Goal: Task Accomplishment & Management: Complete application form

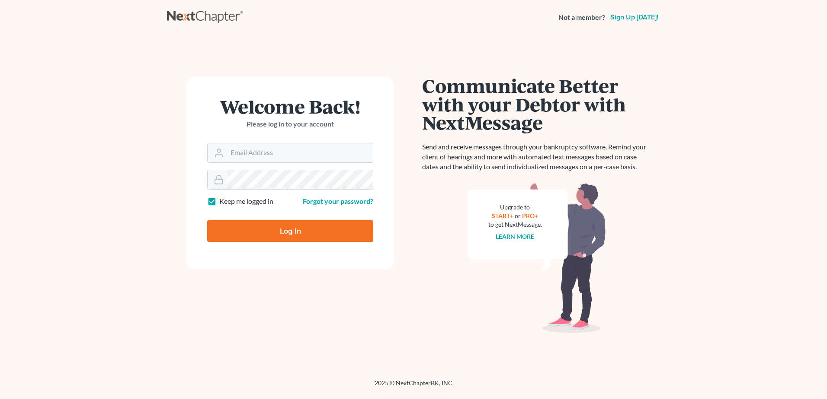
type input "[EMAIL_ADDRESS][DOMAIN_NAME]"
click at [270, 236] on input "Log In" at bounding box center [290, 231] width 166 height 22
type input "Thinking..."
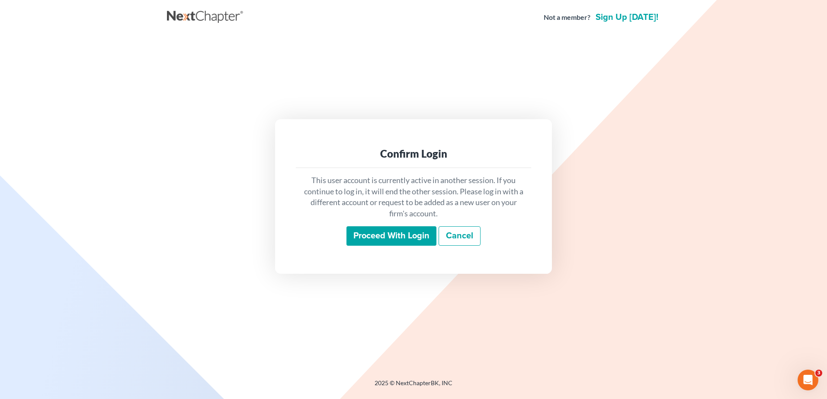
click at [376, 229] on input "Proceed with login" at bounding box center [391, 237] width 90 height 20
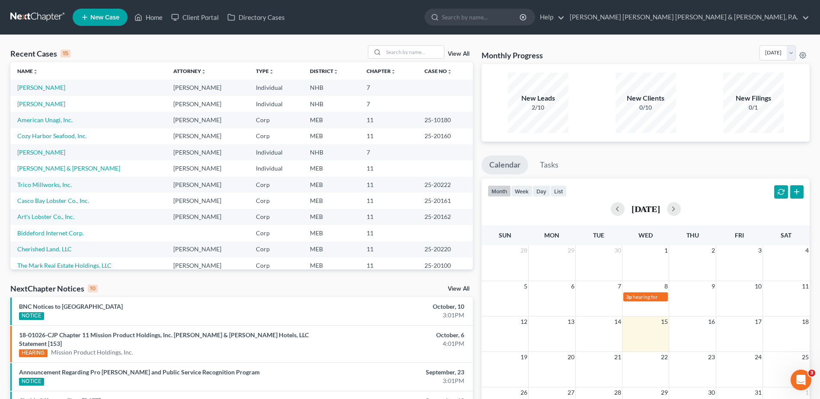
scroll to position [43, 0]
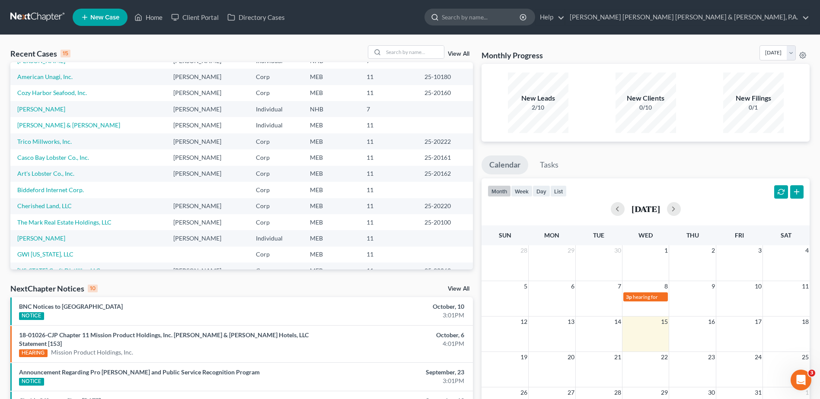
click at [521, 22] on input "search" at bounding box center [481, 17] width 79 height 16
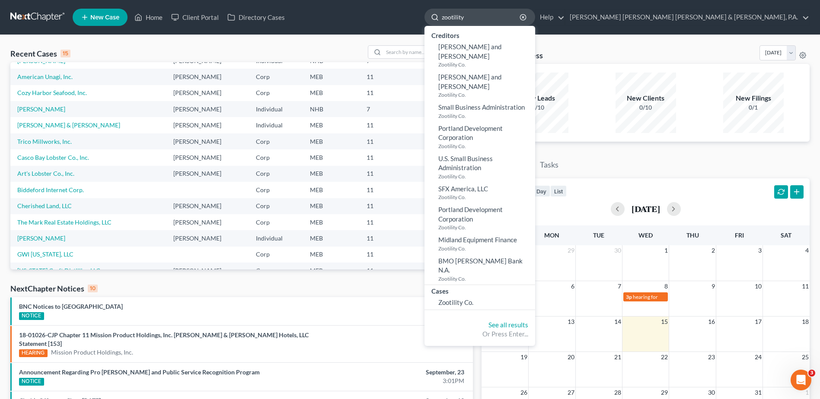
type input "zootility"
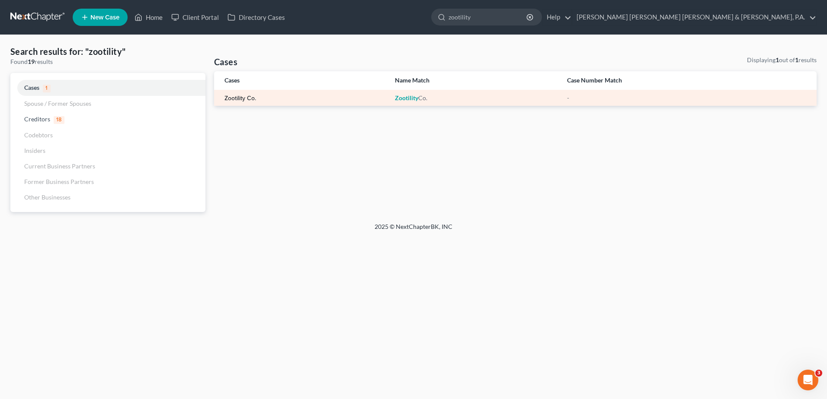
click at [239, 96] on link "Zootility Co." at bounding box center [240, 99] width 32 height 6
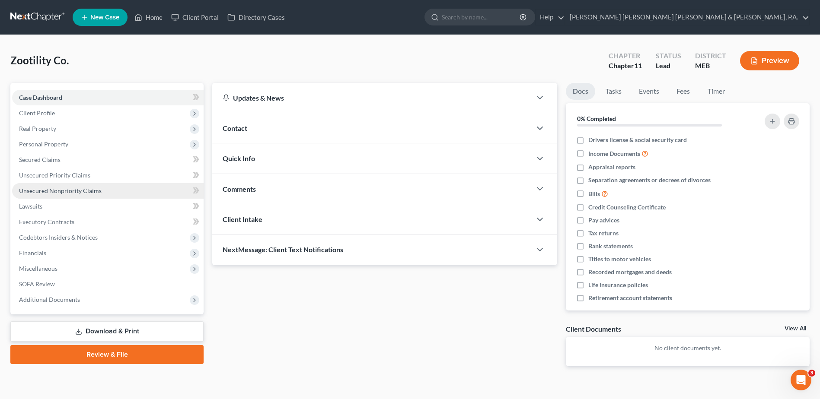
click at [90, 183] on link "Unsecured Nonpriority Claims" at bounding box center [108, 191] width 192 height 16
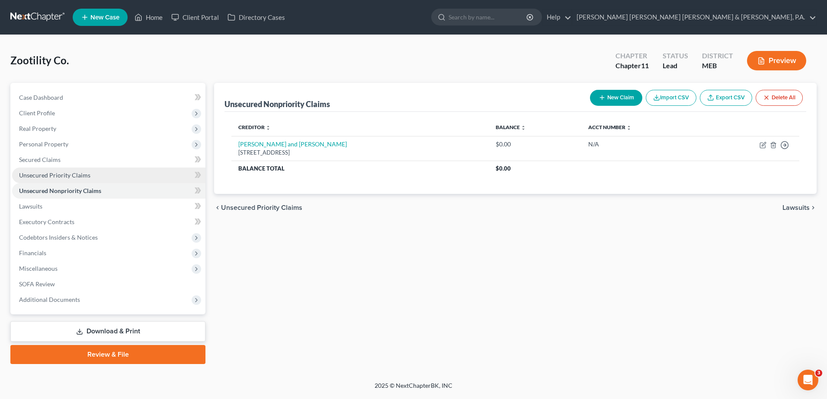
click at [85, 176] on span "Unsecured Priority Claims" at bounding box center [54, 175] width 71 height 7
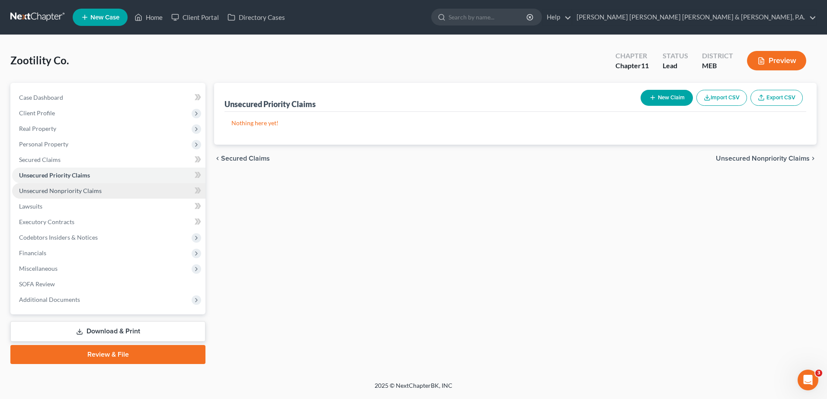
click at [79, 192] on span "Unsecured Nonpriority Claims" at bounding box center [60, 190] width 83 height 7
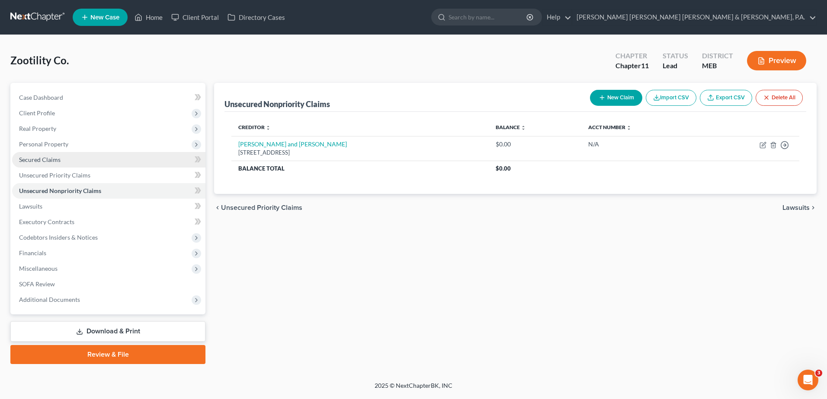
click at [62, 163] on link "Secured Claims" at bounding box center [108, 160] width 193 height 16
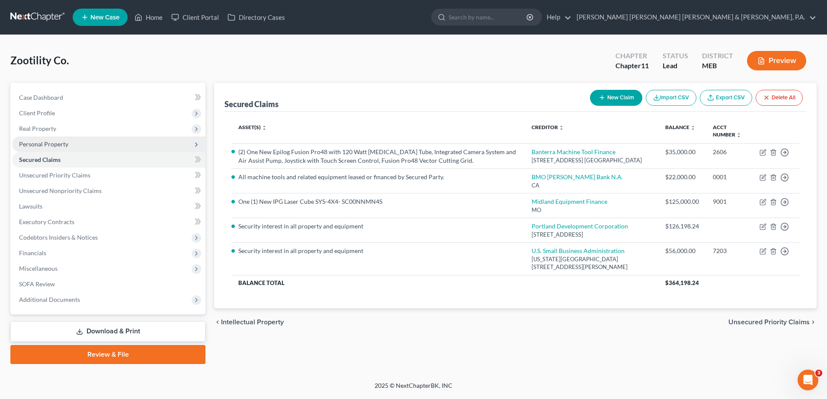
click at [50, 144] on span "Personal Property" at bounding box center [43, 143] width 49 height 7
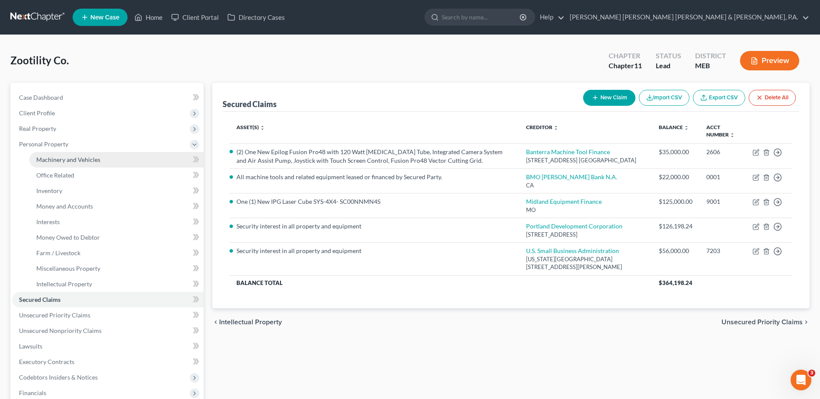
click at [65, 161] on span "Machinery and Vehicles" at bounding box center [68, 159] width 64 height 7
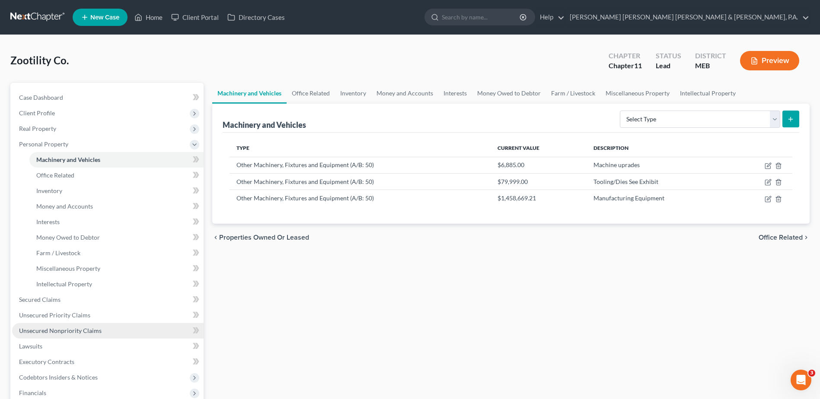
click at [67, 332] on span "Unsecured Nonpriority Claims" at bounding box center [60, 330] width 83 height 7
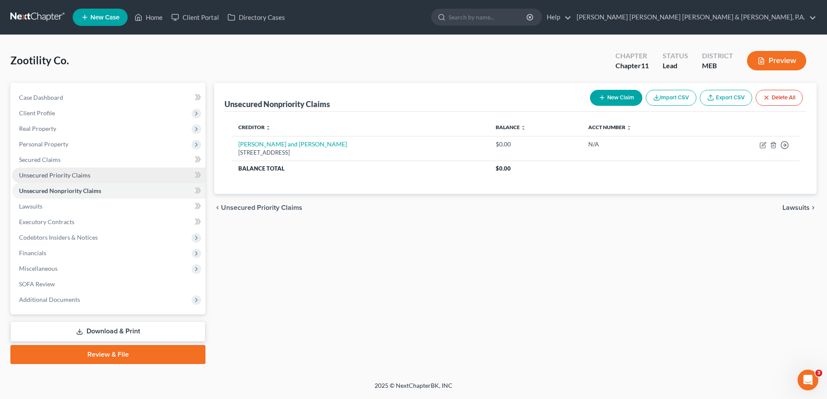
click at [79, 177] on span "Unsecured Priority Claims" at bounding box center [54, 175] width 71 height 7
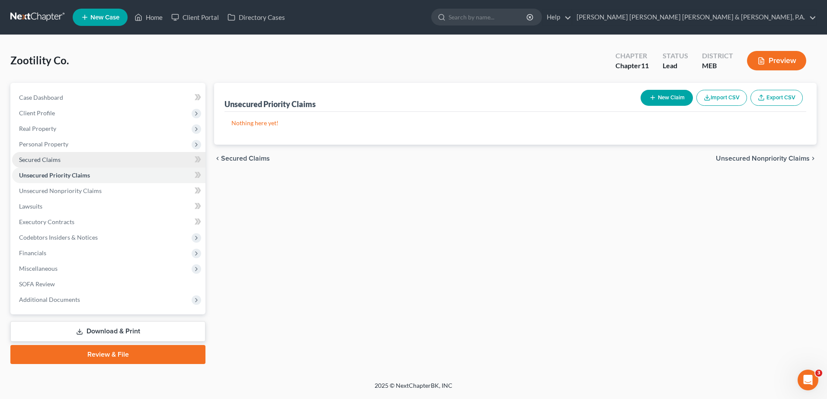
click at [62, 160] on link "Secured Claims" at bounding box center [108, 160] width 193 height 16
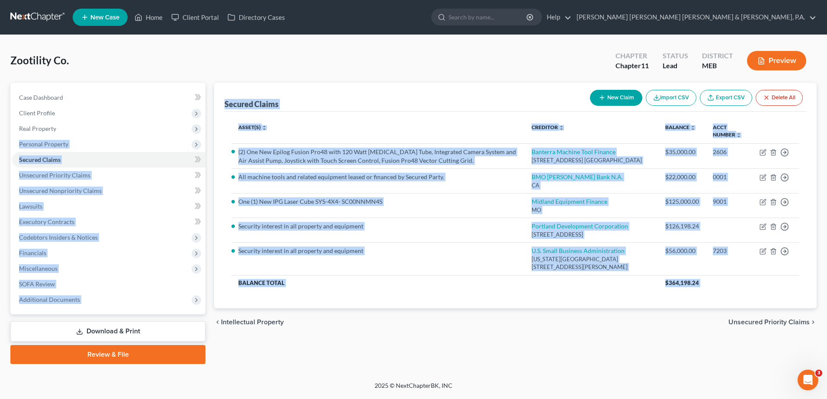
drag, startPoint x: 483, startPoint y: 330, endPoint x: 225, endPoint y: 91, distance: 351.8
click at [220, 95] on ui-view "Secured Claims New Claim Import CSV Export CSV Delete All Asset(s) expand_more …" at bounding box center [515, 209] width 602 height 253
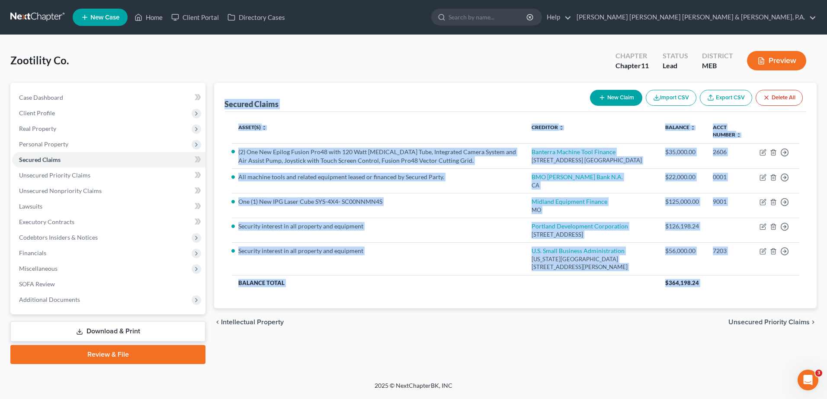
click at [418, 319] on div "chevron_left Intellectual Property Unsecured Priority Claims chevron_right" at bounding box center [515, 323] width 602 height 28
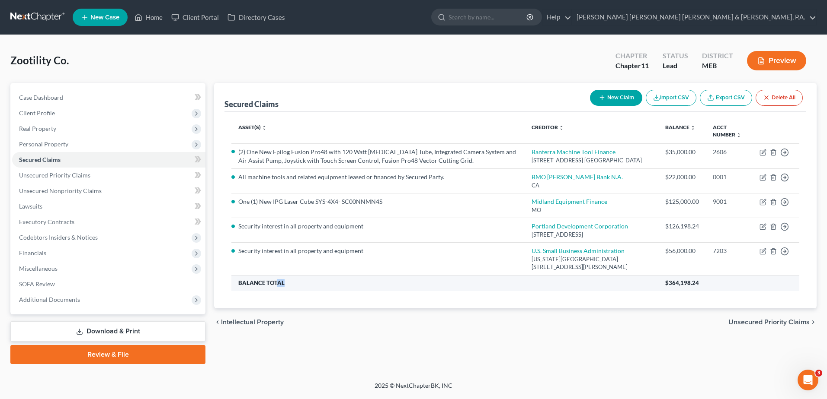
drag, startPoint x: 290, startPoint y: 291, endPoint x: 273, endPoint y: 290, distance: 16.9
click at [275, 290] on th "Balance Total" at bounding box center [444, 283] width 427 height 16
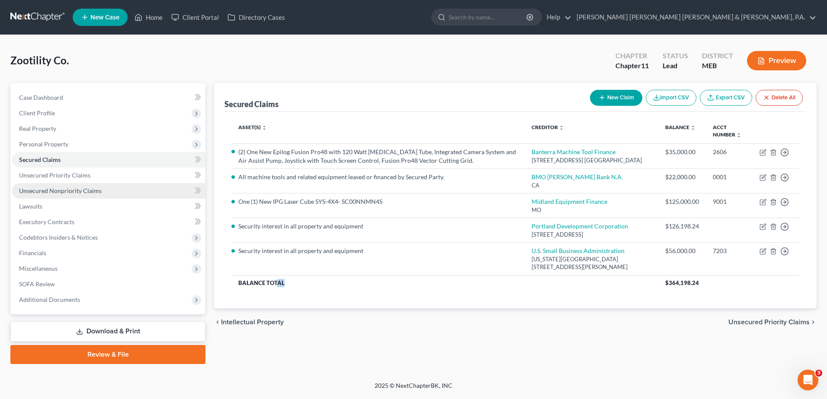
click at [96, 191] on span "Unsecured Nonpriority Claims" at bounding box center [60, 190] width 83 height 7
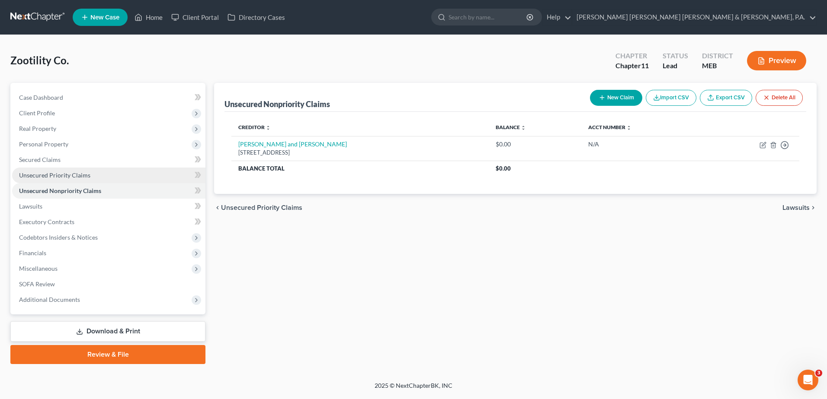
click at [90, 169] on link "Unsecured Priority Claims" at bounding box center [108, 176] width 193 height 16
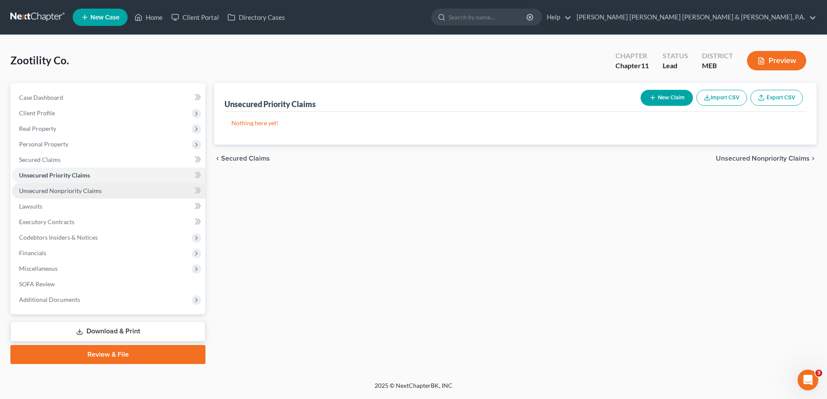
click at [90, 189] on span "Unsecured Nonpriority Claims" at bounding box center [60, 190] width 83 height 7
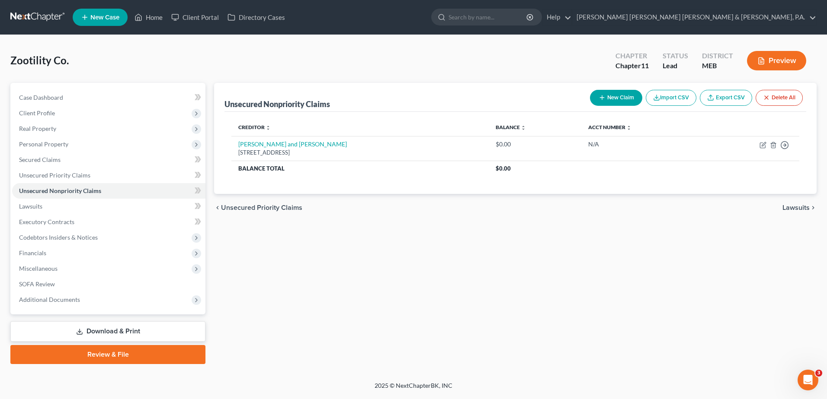
click at [122, 349] on link "Review & File" at bounding box center [107, 354] width 195 height 19
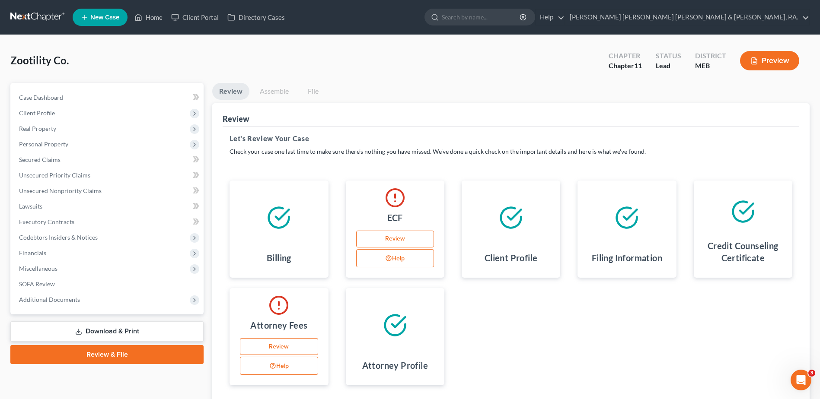
click at [88, 328] on link "Download & Print" at bounding box center [106, 332] width 193 height 20
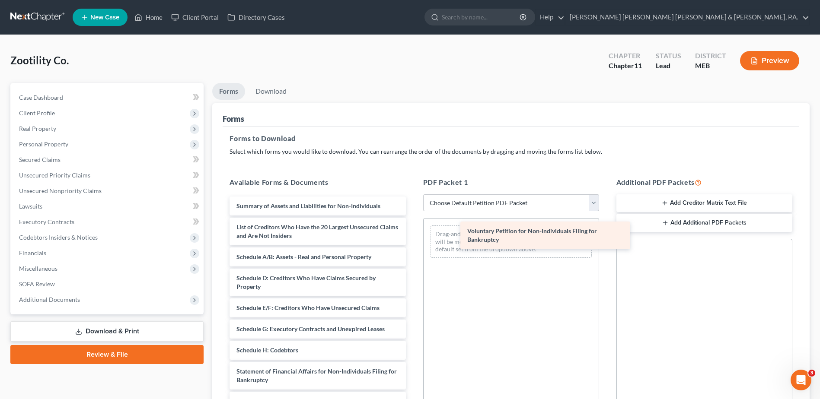
drag, startPoint x: 278, startPoint y: 208, endPoint x: 508, endPoint y: 233, distance: 232.2
click at [412, 233] on div "Voluntary Petition for Non-Individuals Filing for Bankruptcy Voluntary Petition…" at bounding box center [318, 351] width 190 height 308
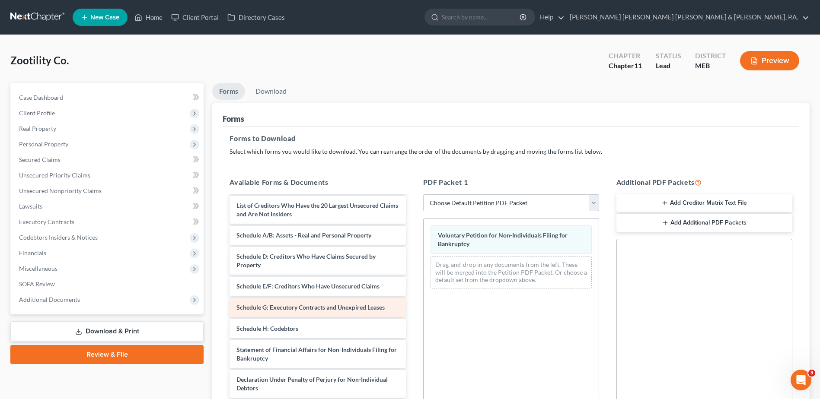
scroll to position [43, 0]
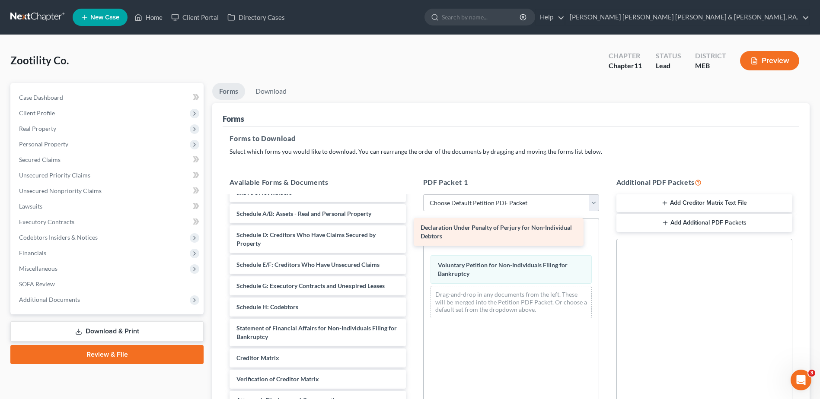
drag, startPoint x: 329, startPoint y: 356, endPoint x: 514, endPoint y: 226, distance: 225.7
click at [412, 226] on div "Declaration Under Penalty of Perjury for Non-Individual Debtors Summary of Asse…" at bounding box center [318, 292] width 190 height 278
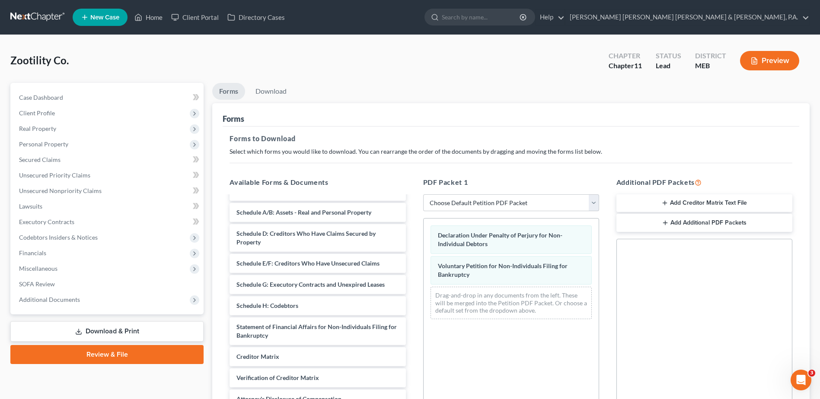
scroll to position [23, 0]
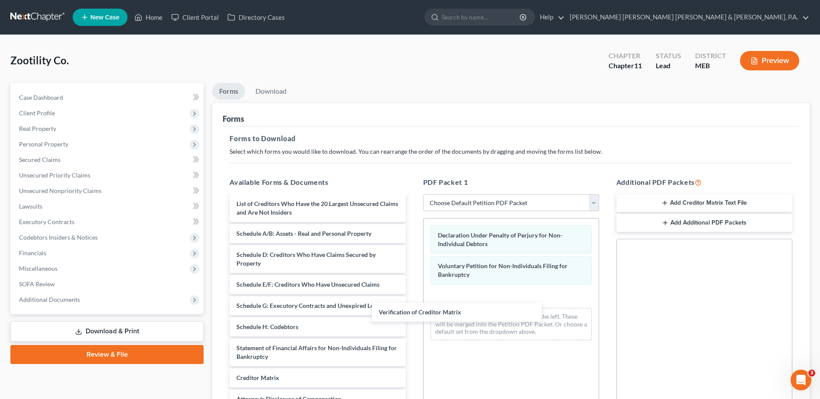
drag, startPoint x: 375, startPoint y: 373, endPoint x: 516, endPoint y: 308, distance: 155.5
click at [412, 307] on div "Verification of Creditor Matrix Summary of Assets and Liabilities for Non-Indiv…" at bounding box center [318, 301] width 190 height 257
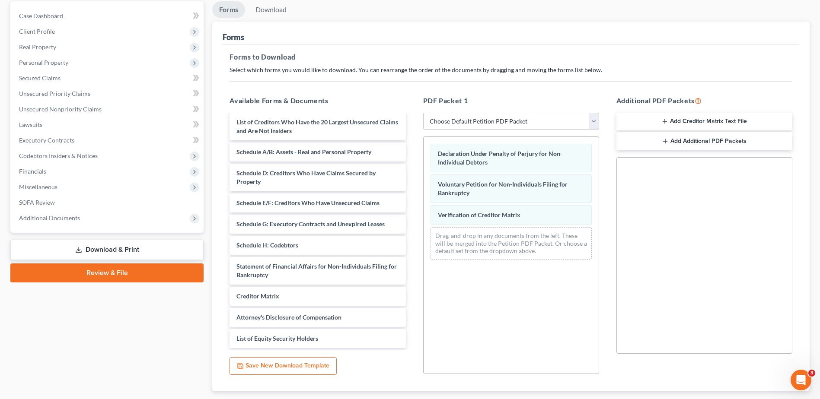
scroll to position [134, 0]
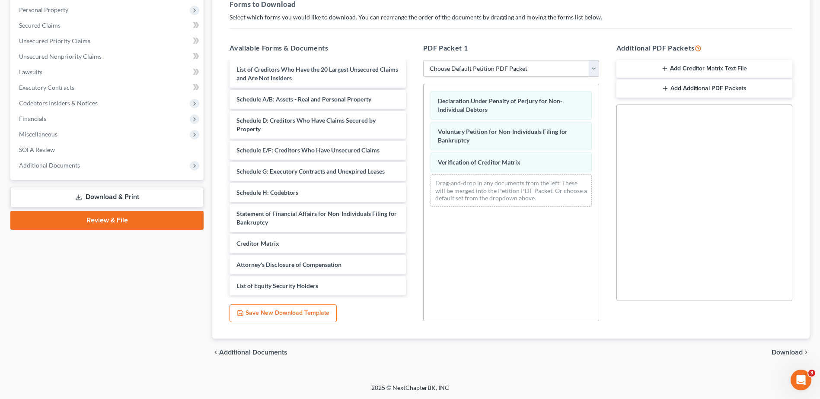
click at [785, 354] on span "Download" at bounding box center [787, 352] width 31 height 7
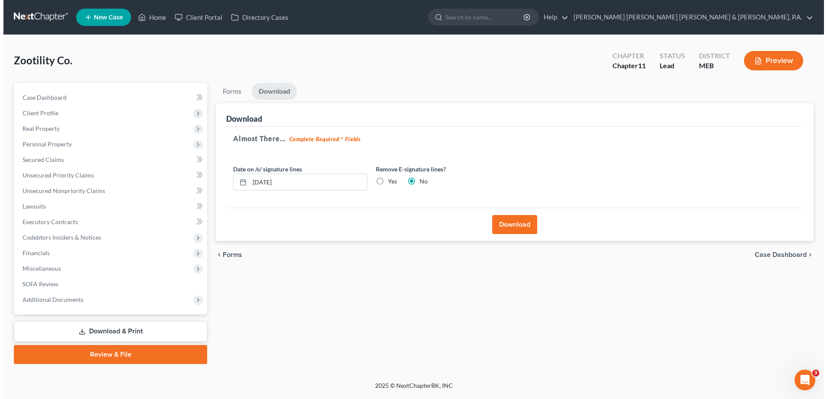
scroll to position [0, 0]
click at [511, 223] on button "Download" at bounding box center [515, 224] width 45 height 19
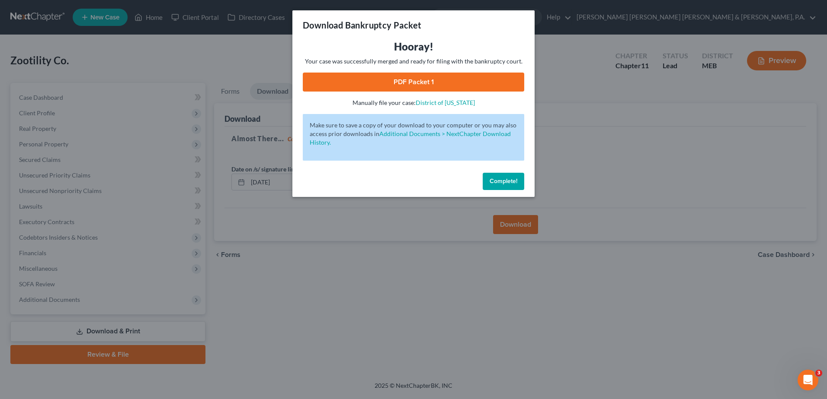
click at [342, 84] on link "PDF Packet 1" at bounding box center [413, 82] width 221 height 19
click at [501, 184] on span "Complete!" at bounding box center [503, 181] width 28 height 7
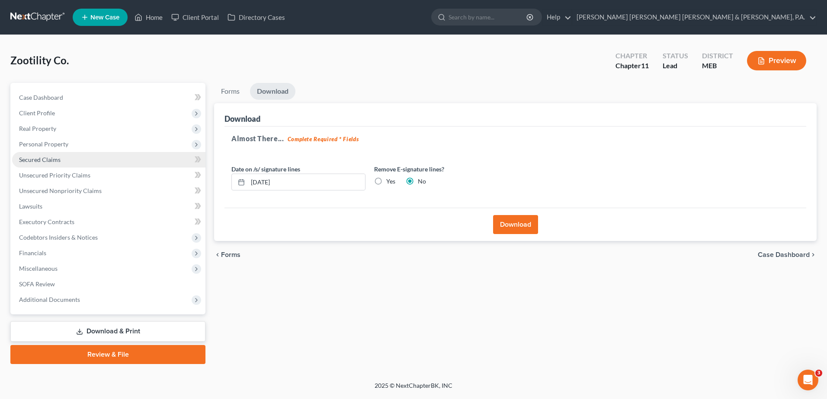
click at [72, 158] on link "Secured Claims" at bounding box center [108, 160] width 193 height 16
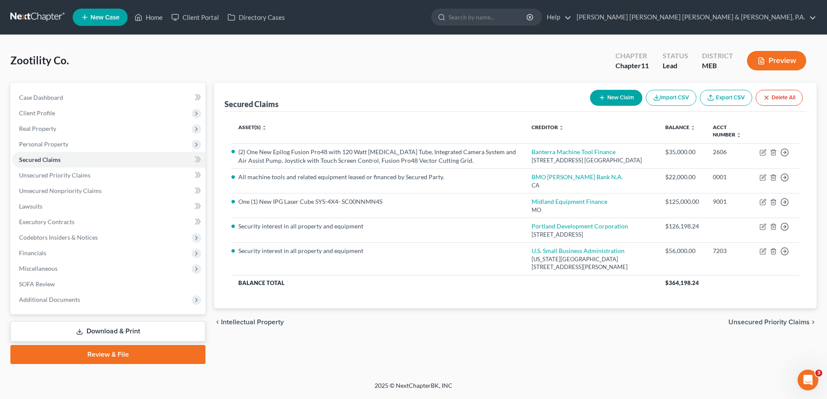
click at [774, 62] on button "Preview" at bounding box center [776, 60] width 59 height 19
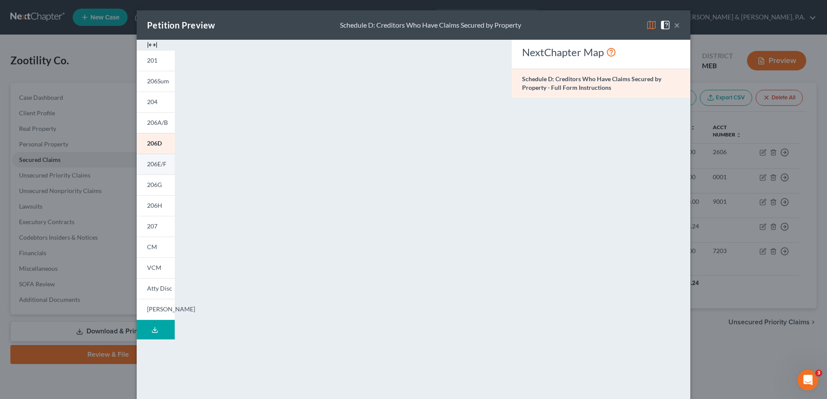
click at [166, 164] on link "206E/F" at bounding box center [156, 164] width 38 height 21
